Goal: Transaction & Acquisition: Purchase product/service

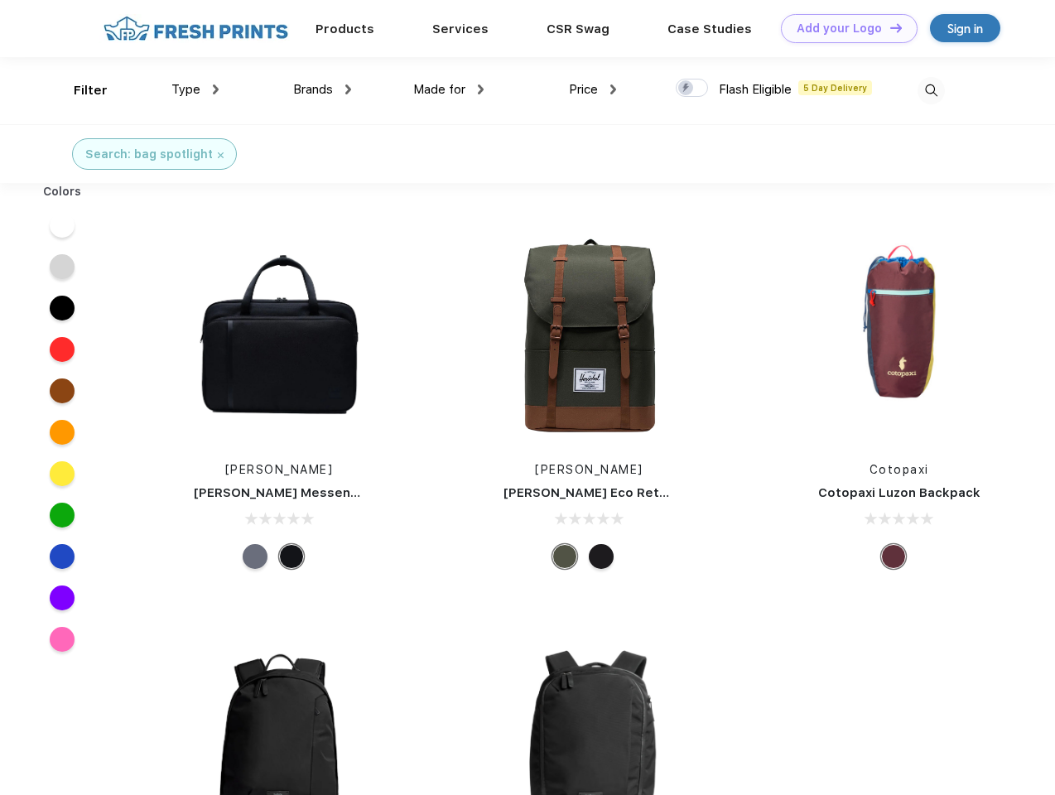
scroll to position [1, 0]
click at [843, 28] on link "Add your Logo Design Tool" at bounding box center [849, 28] width 137 height 29
click at [0, 0] on div "Design Tool" at bounding box center [0, 0] width 0 height 0
click at [888, 27] on link "Add your Logo Design Tool" at bounding box center [849, 28] width 137 height 29
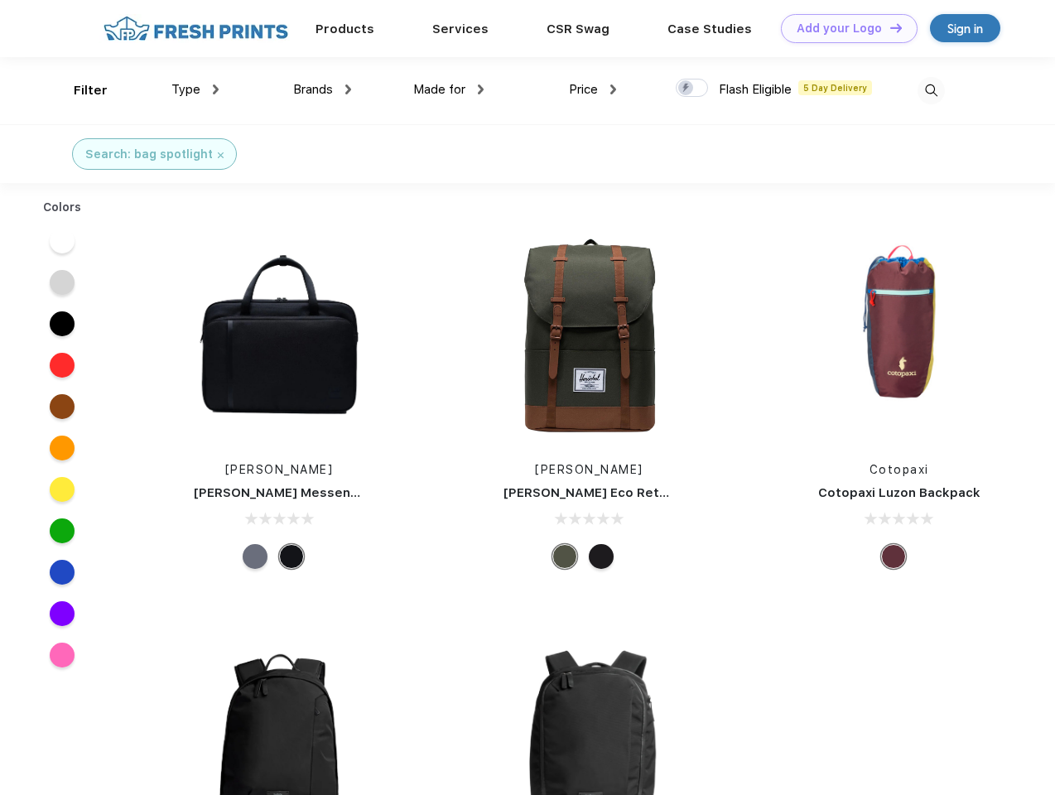
click at [79, 90] on div "Filter" at bounding box center [91, 90] width 34 height 19
click at [195, 89] on span "Type" at bounding box center [185, 89] width 29 height 15
click at [322, 89] on span "Brands" at bounding box center [313, 89] width 40 height 15
click at [449, 89] on span "Made for" at bounding box center [439, 89] width 52 height 15
click at [593, 89] on span "Price" at bounding box center [583, 89] width 29 height 15
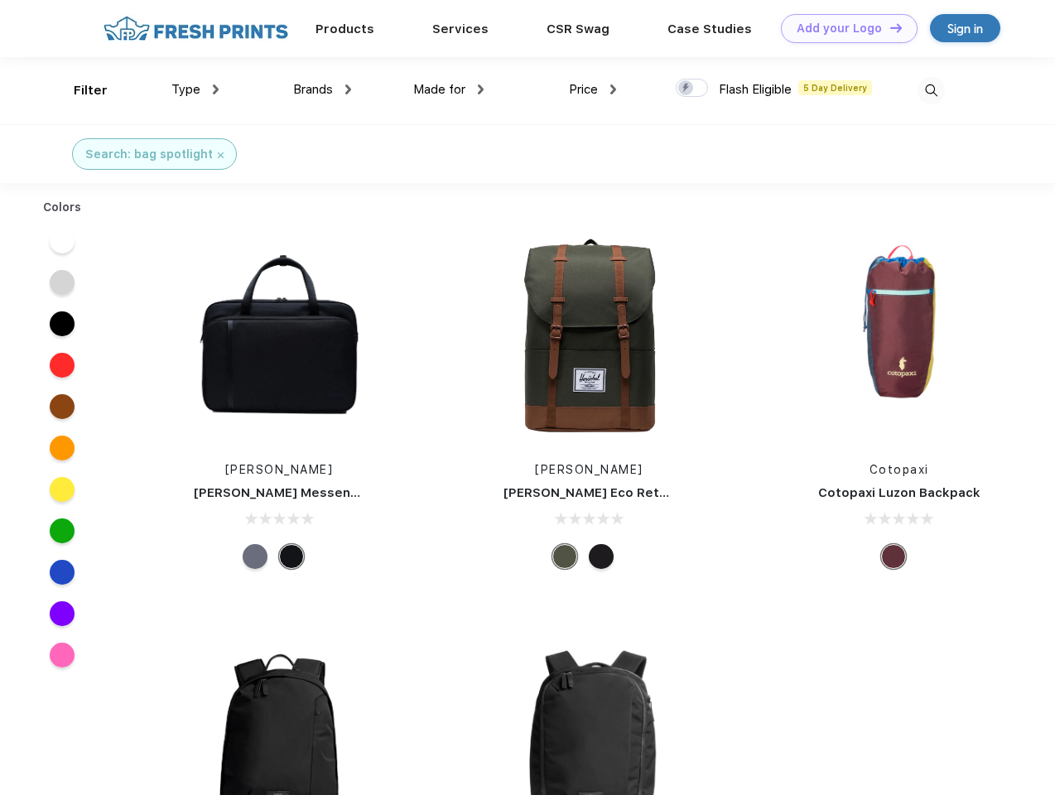
click at [692, 89] on div at bounding box center [691, 88] width 32 height 18
click at [686, 89] on input "checkbox" at bounding box center [680, 83] width 11 height 11
click at [930, 90] on img at bounding box center [930, 90] width 27 height 27
